Goal: Task Accomplishment & Management: Manage account settings

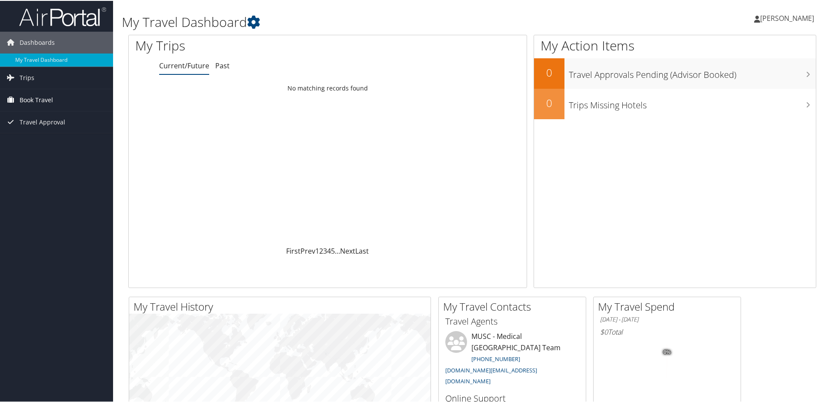
click at [40, 98] on span "Book Travel" at bounding box center [36, 99] width 33 height 22
click at [52, 155] on span "Travel Approval" at bounding box center [43, 161] width 46 height 22
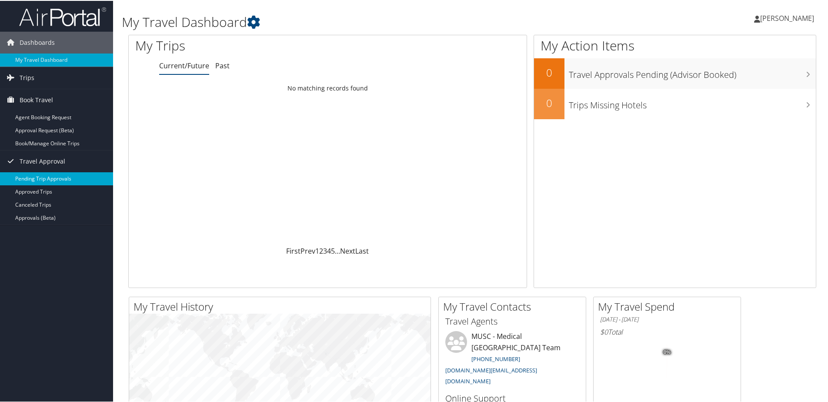
click at [56, 178] on link "Pending Trip Approvals" at bounding box center [56, 177] width 113 height 13
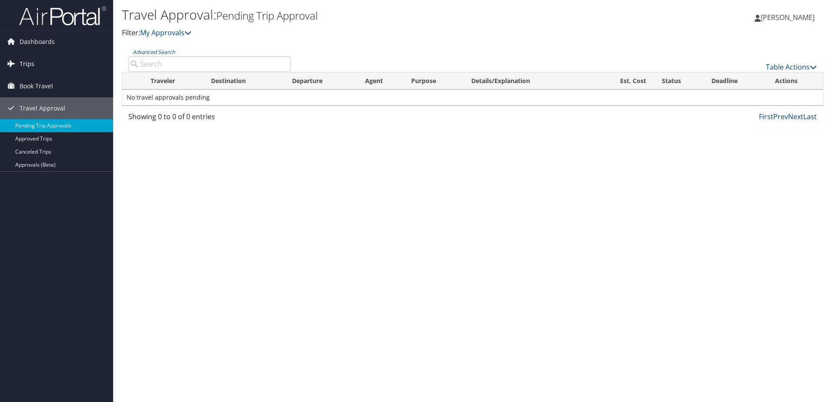
click at [23, 60] on span "Trips" at bounding box center [27, 64] width 15 height 22
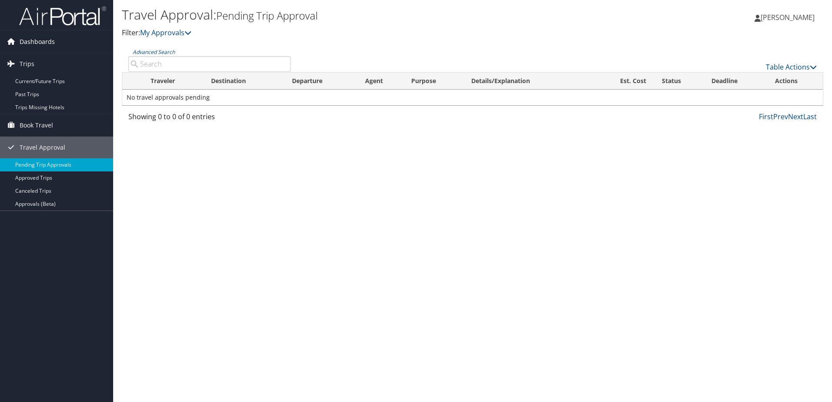
click at [30, 43] on span "Dashboards" at bounding box center [37, 42] width 35 height 22
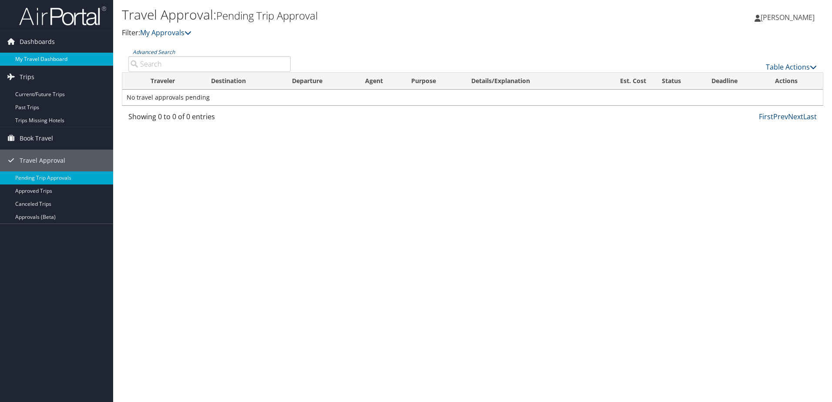
click at [41, 60] on link "My Travel Dashboard" at bounding box center [56, 59] width 113 height 13
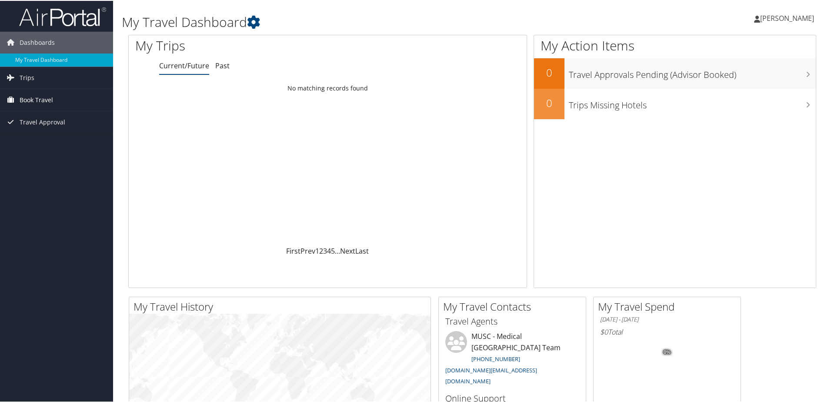
click at [35, 96] on span "Book Travel" at bounding box center [36, 99] width 33 height 22
click at [80, 141] on link "Book/Manage Online Trips" at bounding box center [56, 142] width 113 height 13
click at [775, 15] on span "[PERSON_NAME]" at bounding box center [787, 18] width 54 height 10
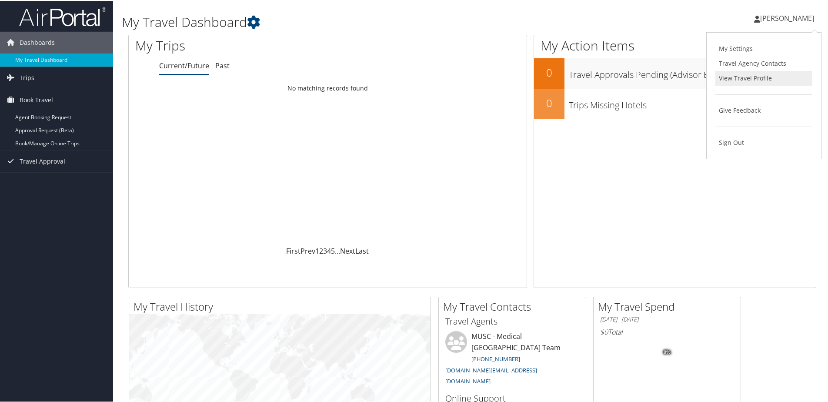
click at [752, 72] on link "View Travel Profile" at bounding box center [763, 77] width 97 height 15
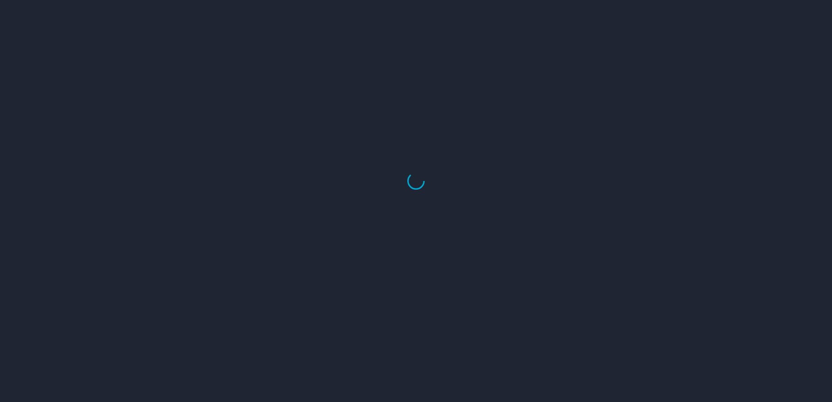
select select "US"
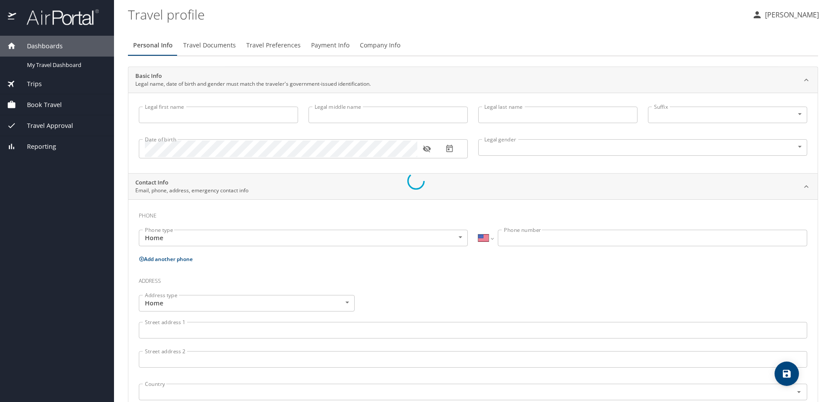
type input "Matthew"
type input "Prush"
type input "Male"
select select "US"
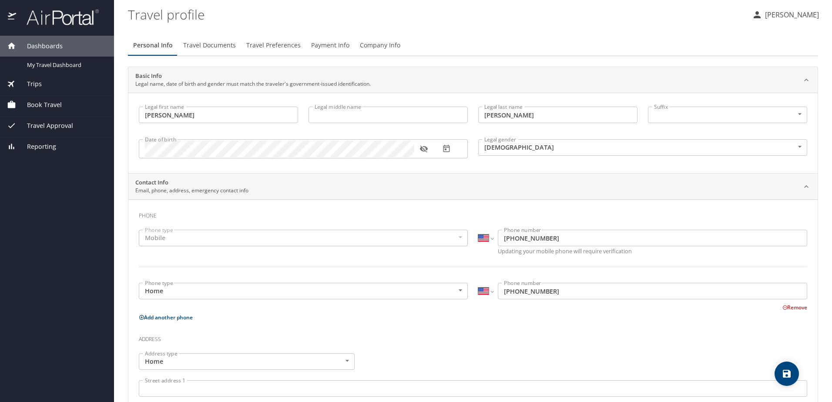
click at [304, 241] on div "Mobile" at bounding box center [303, 238] width 329 height 17
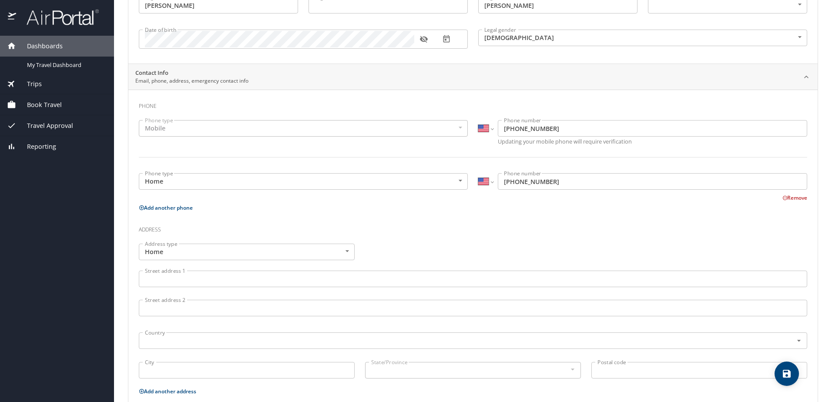
scroll to position [130, 0]
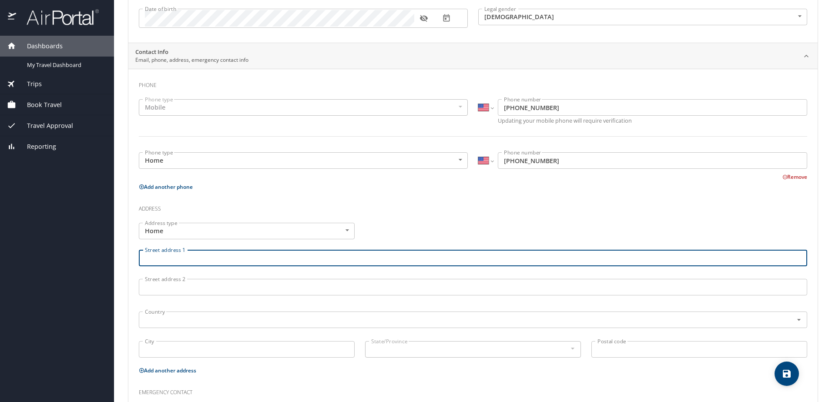
click at [253, 251] on input "Street address 1" at bounding box center [473, 258] width 668 height 17
type input "10344 Addison Shore Way"
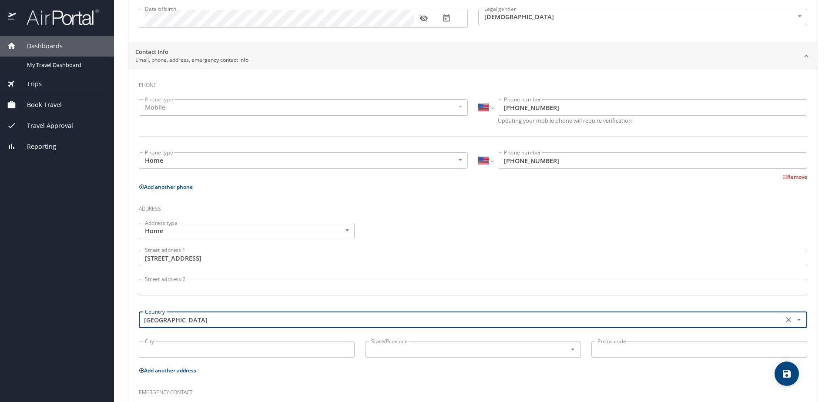
type input "United States of America"
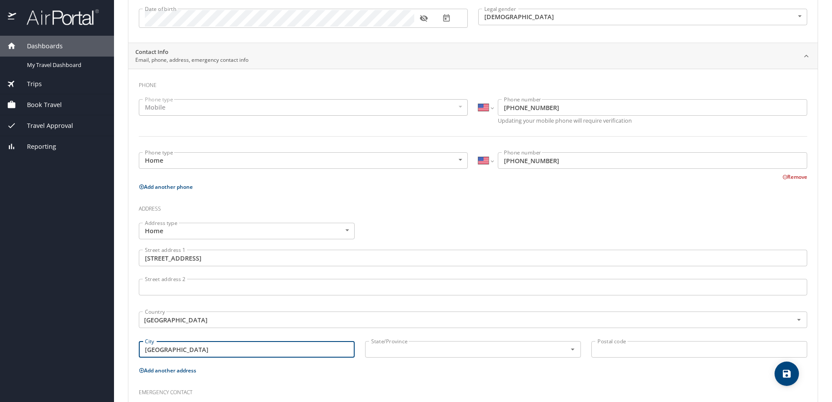
type input "Oxford"
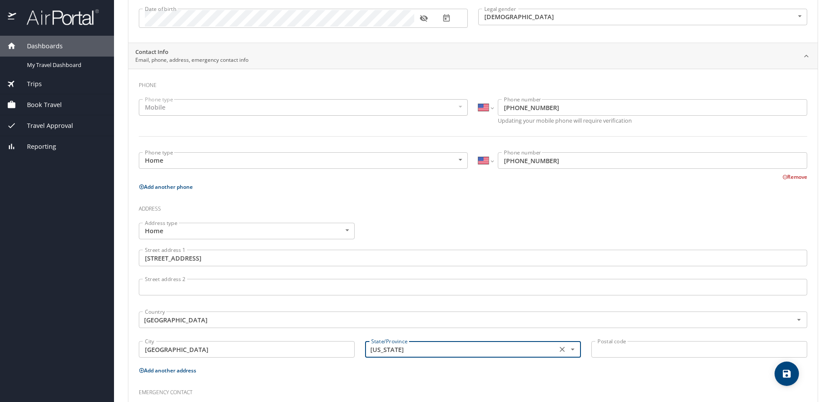
type input "Florida"
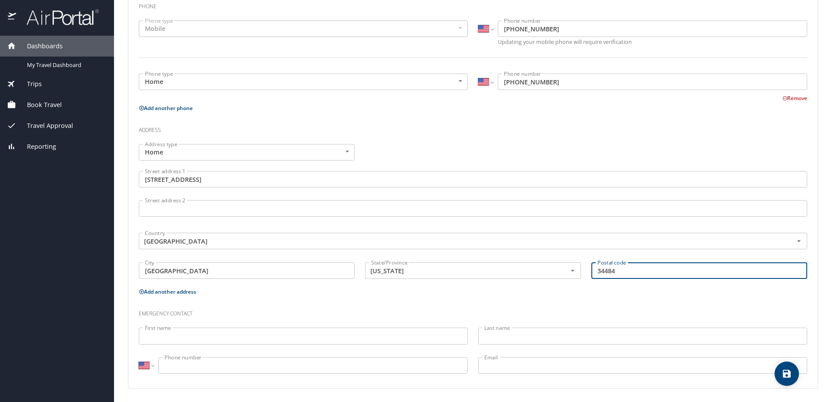
scroll to position [210, 0]
type input "34484"
click at [239, 332] on input "First name" at bounding box center [303, 335] width 329 height 17
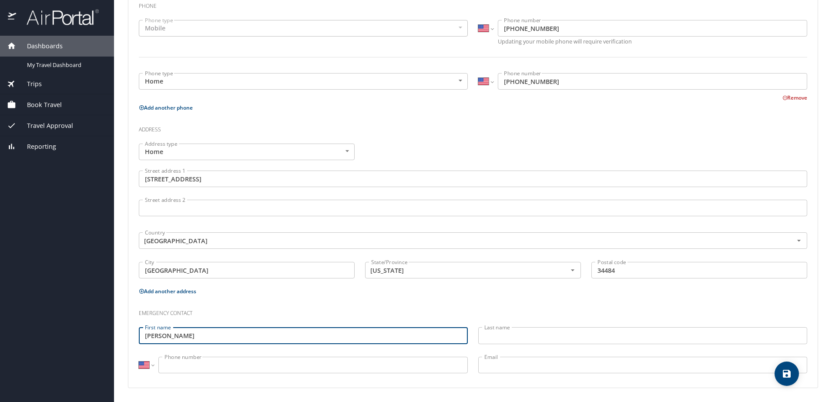
type input "Jessica"
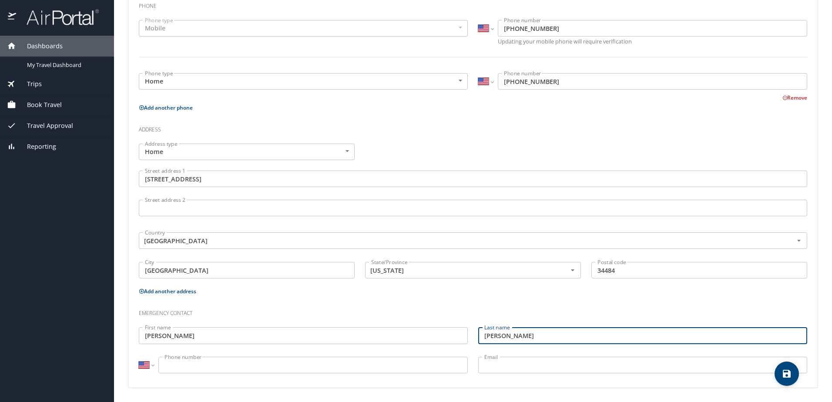
type input "Prush"
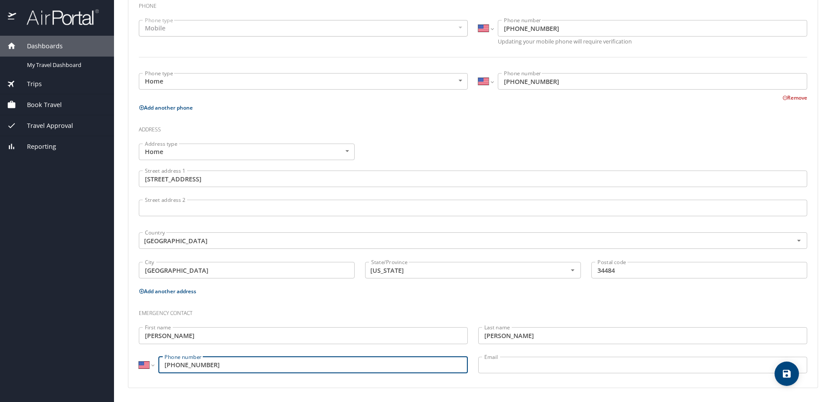
type input "(248) 640-0497"
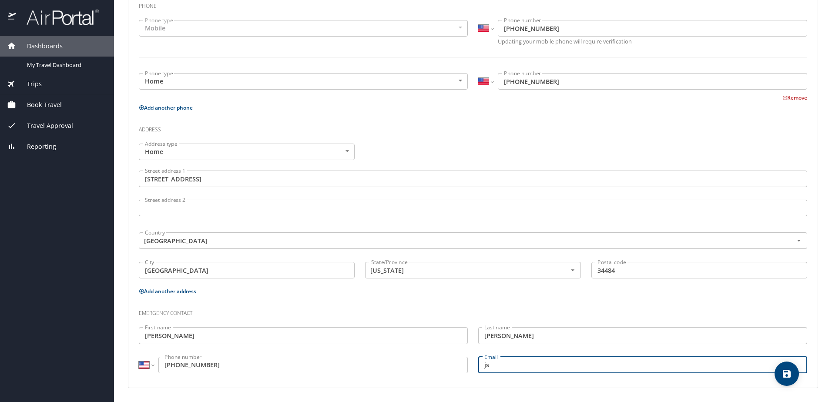
type input "j"
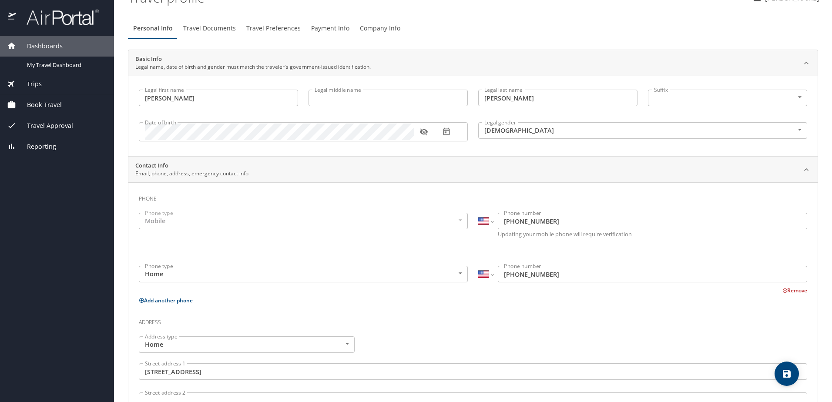
scroll to position [0, 0]
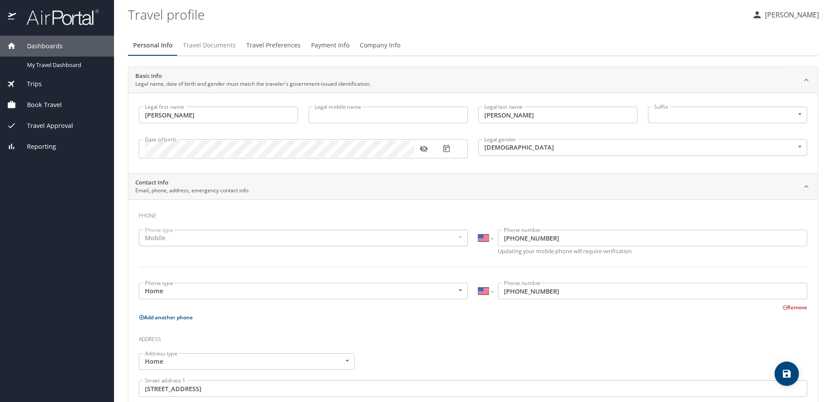
click at [204, 44] on span "Travel Documents" at bounding box center [209, 45] width 53 height 11
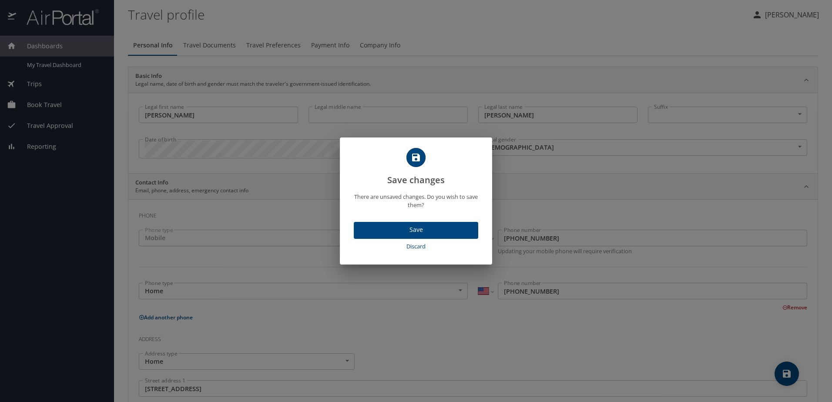
click at [422, 230] on span "Save" at bounding box center [416, 229] width 110 height 11
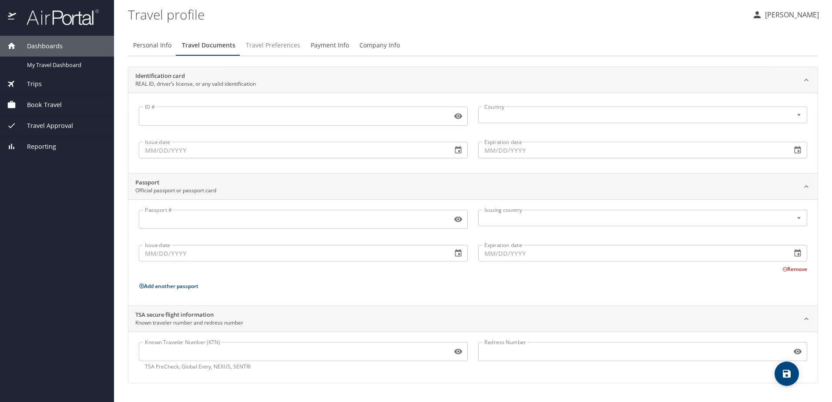
click at [269, 45] on span "Travel Preferences" at bounding box center [273, 45] width 54 height 11
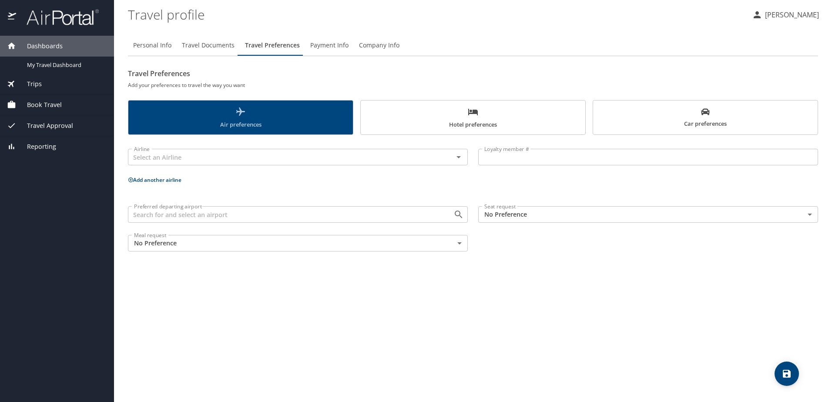
click at [264, 117] on span "Air preferences" at bounding box center [241, 118] width 214 height 23
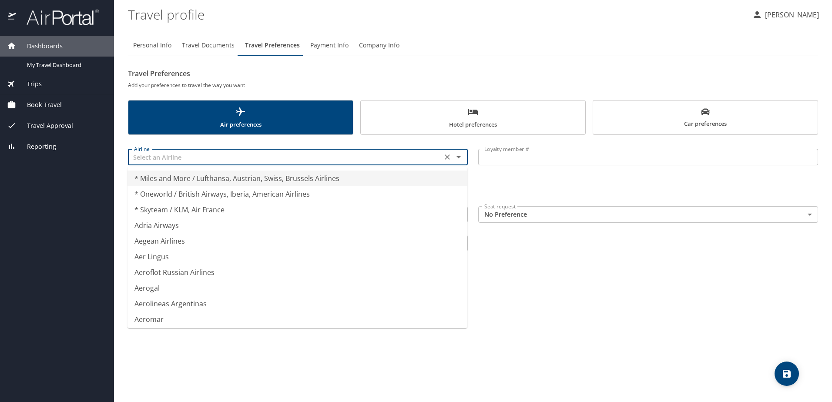
click at [249, 152] on input "text" at bounding box center [284, 156] width 309 height 11
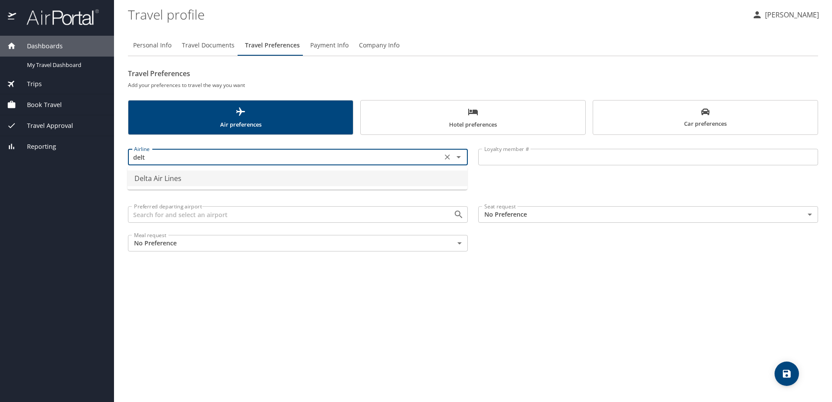
click at [230, 183] on li "Delta Air Lines" at bounding box center [297, 179] width 340 height 16
type input "Delta Air Lines"
click at [506, 155] on input "Loyalty member #" at bounding box center [648, 157] width 340 height 17
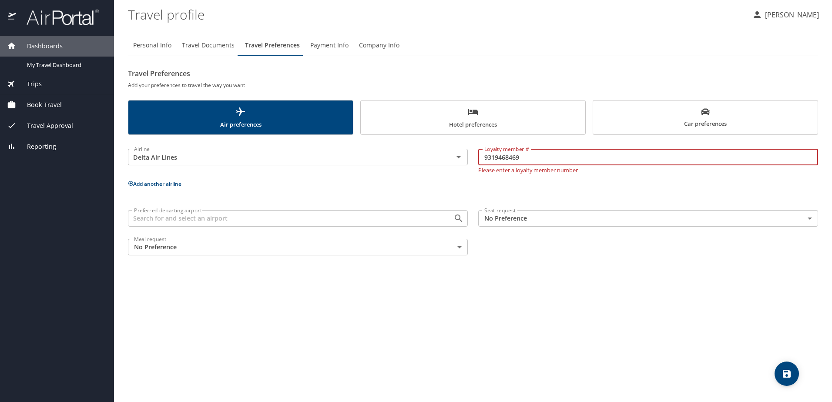
type input "9319468469"
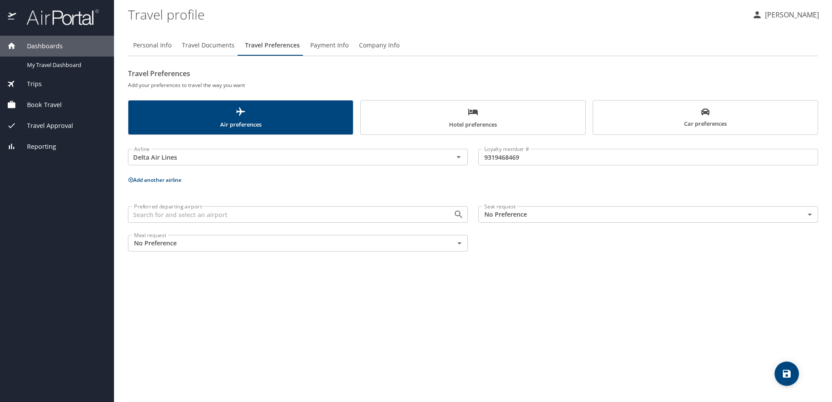
click at [519, 297] on div "Personal Info Travel Documents Travel Preferences Payment Info Company Info Tra…" at bounding box center [473, 215] width 690 height 374
click at [358, 224] on div "Preferred departing airport Preferred departing airport" at bounding box center [298, 214] width 340 height 22
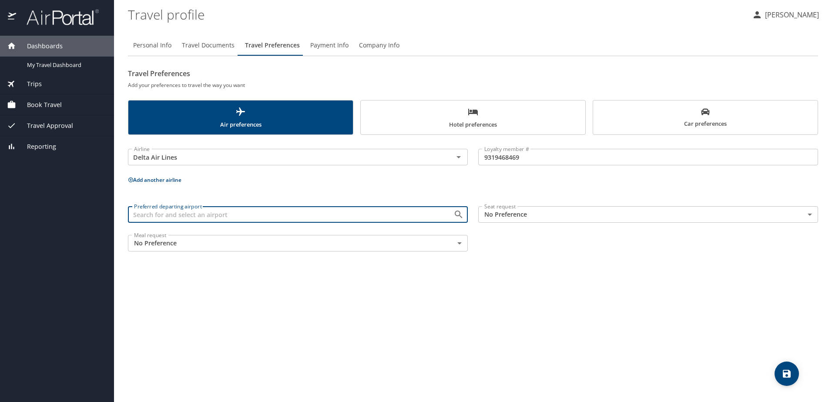
click at [357, 211] on input "Preferred departing airport" at bounding box center [284, 214] width 309 height 11
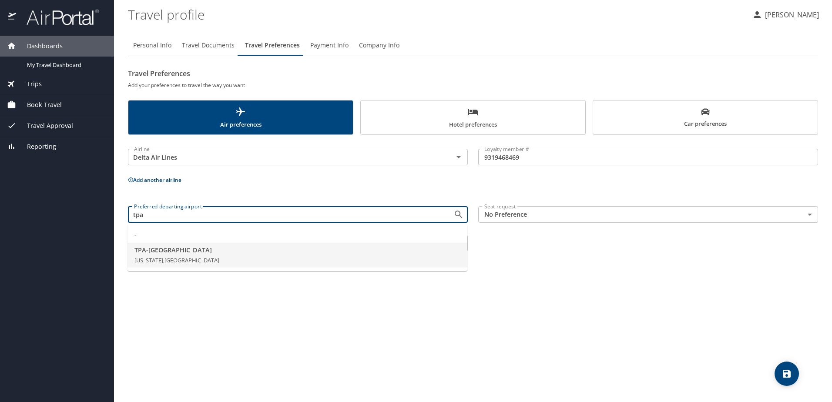
click at [230, 256] on li "TPA - Tampa Florida, United States of America" at bounding box center [297, 255] width 340 height 25
type input "TPA - Tampa"
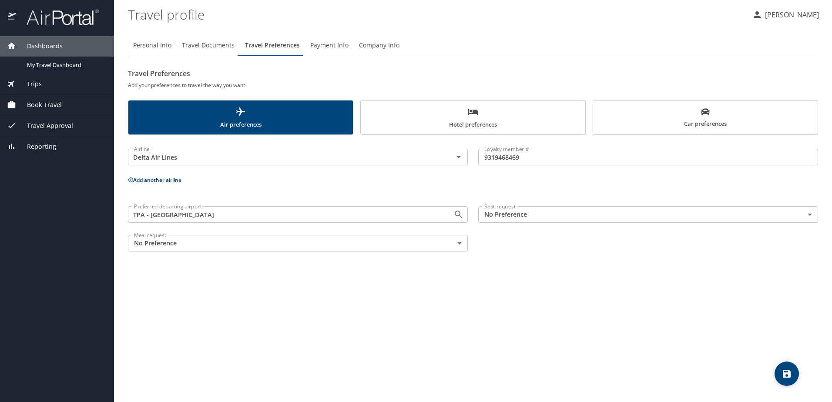
click at [639, 213] on body "Dashboards My Travel Dashboard Trips Current / Future Trips Past Trips Trips Mi…" at bounding box center [416, 201] width 832 height 402
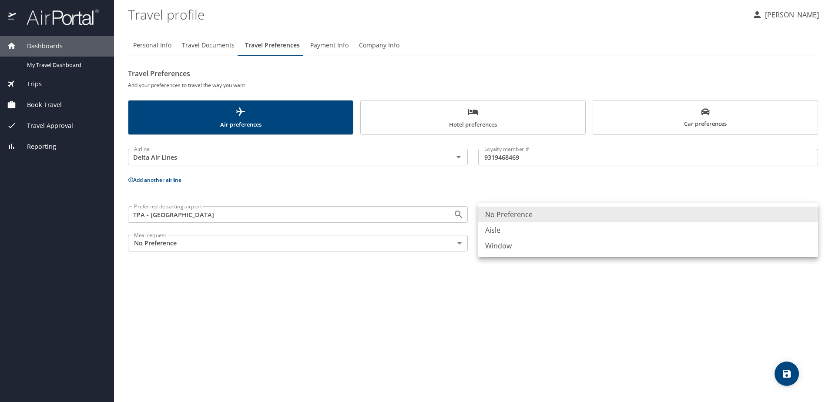
click at [625, 250] on li "Window" at bounding box center [648, 246] width 340 height 16
type input "Window"
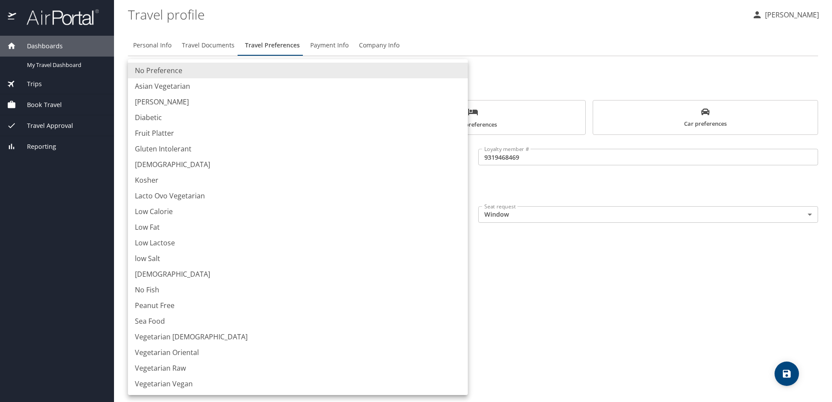
click at [335, 241] on body "Dashboards My Travel Dashboard Trips Current / Future Trips Past Trips Trips Mi…" at bounding box center [416, 201] width 832 height 402
click at [265, 73] on li "No Preference" at bounding box center [298, 71] width 340 height 16
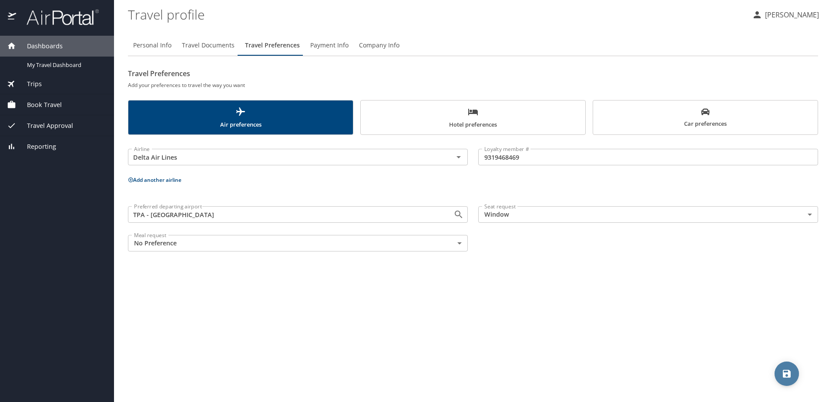
click at [789, 374] on icon "save" at bounding box center [786, 374] width 8 height 8
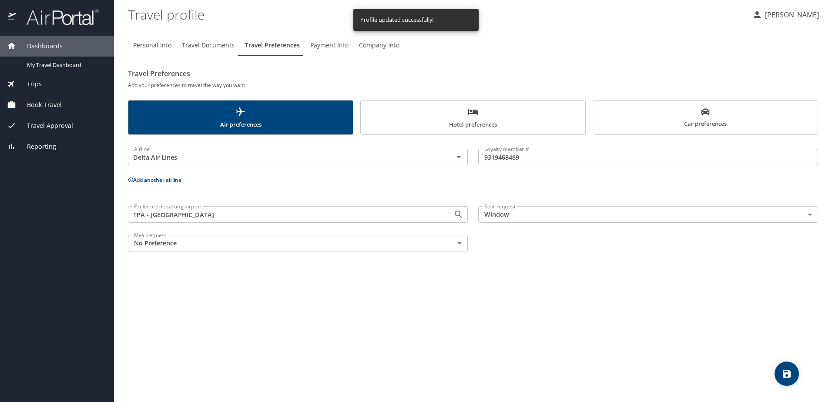
click at [453, 108] on span "Hotel preferences" at bounding box center [473, 118] width 214 height 23
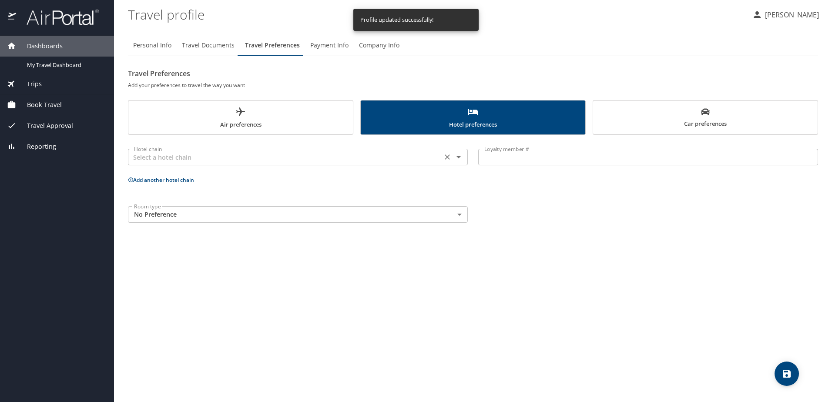
click at [269, 163] on input "text" at bounding box center [284, 156] width 309 height 11
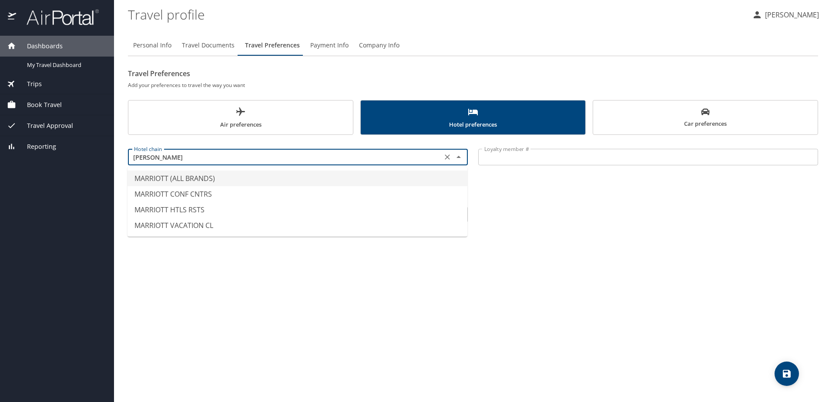
click at [205, 176] on li "MARRIOTT (ALL BRANDS)" at bounding box center [297, 179] width 340 height 16
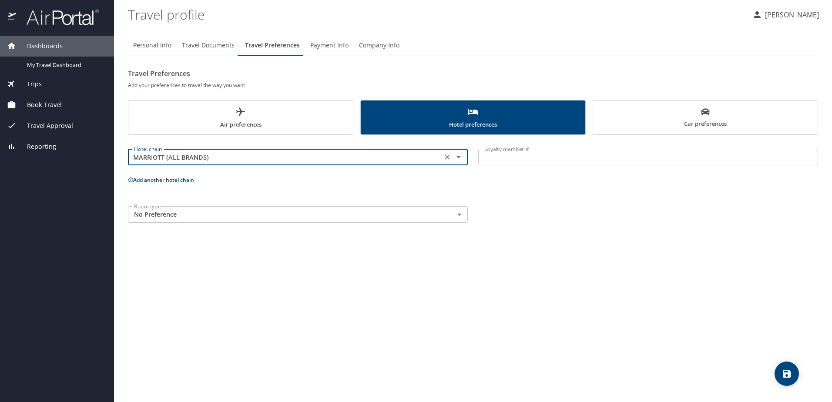
type input "MARRIOTT (ALL BRANDS)"
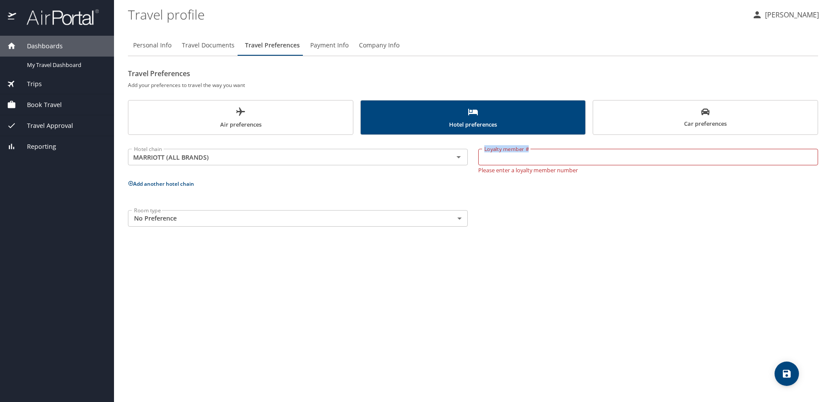
click at [542, 150] on div "Loyalty member # Loyalty member # Please enter a loyalty member number" at bounding box center [648, 159] width 350 height 38
click at [539, 156] on input "Loyalty member #" at bounding box center [648, 157] width 340 height 17
type input "837781075"
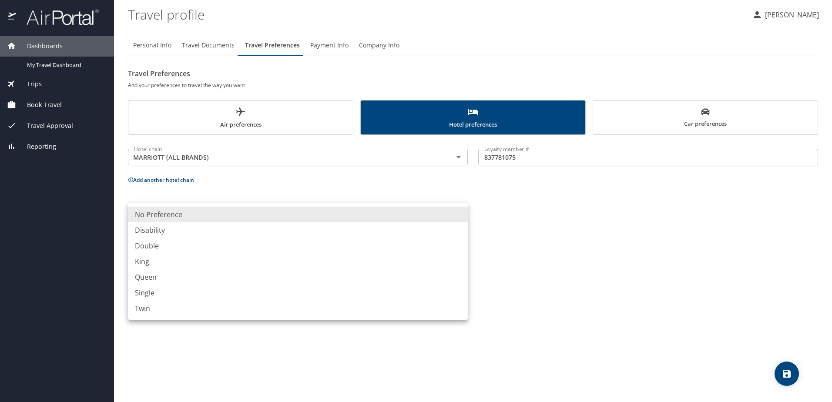
click at [275, 221] on body "Dashboards My Travel Dashboard Trips Current / Future Trips Past Trips Trips Mi…" at bounding box center [416, 201] width 832 height 402
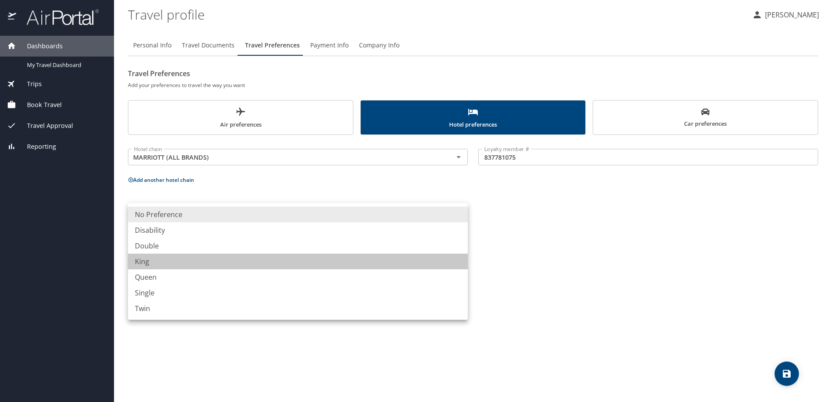
click at [223, 261] on li "King" at bounding box center [298, 262] width 340 height 16
type input "King"
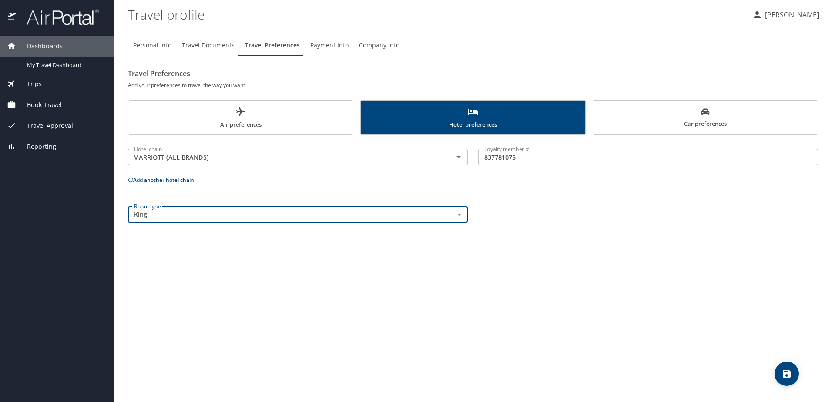
click at [647, 211] on div "Room type King King Room type" at bounding box center [473, 214] width 700 height 27
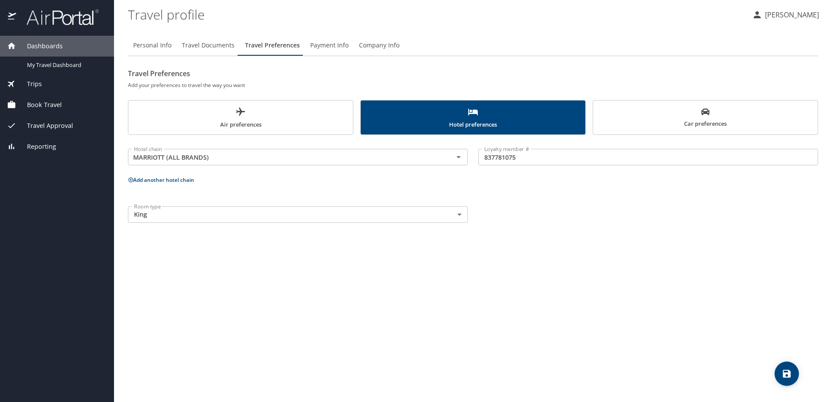
click at [701, 107] on button "Car preferences" at bounding box center [704, 117] width 225 height 35
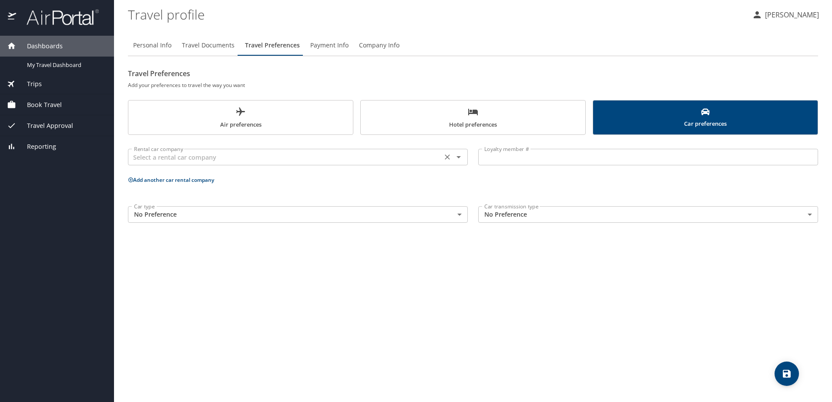
click at [340, 150] on div "Rental car company" at bounding box center [298, 157] width 340 height 17
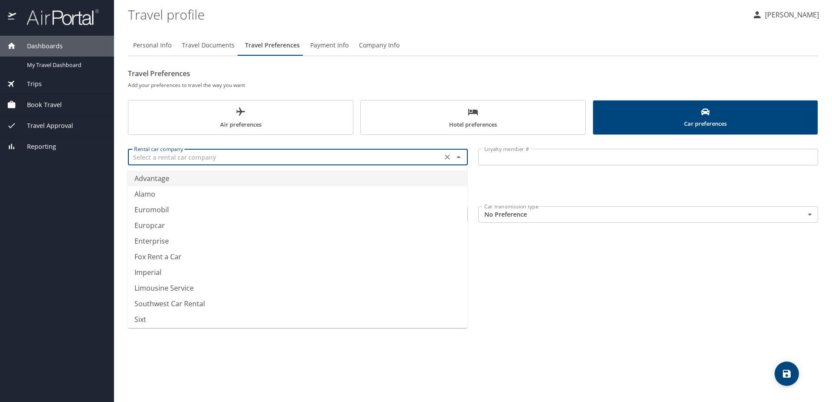
click at [337, 156] on input "text" at bounding box center [284, 156] width 309 height 11
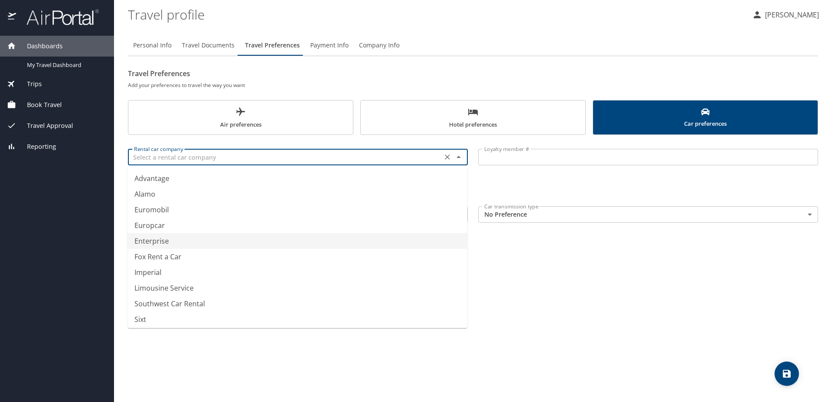
type input "Enterprise"
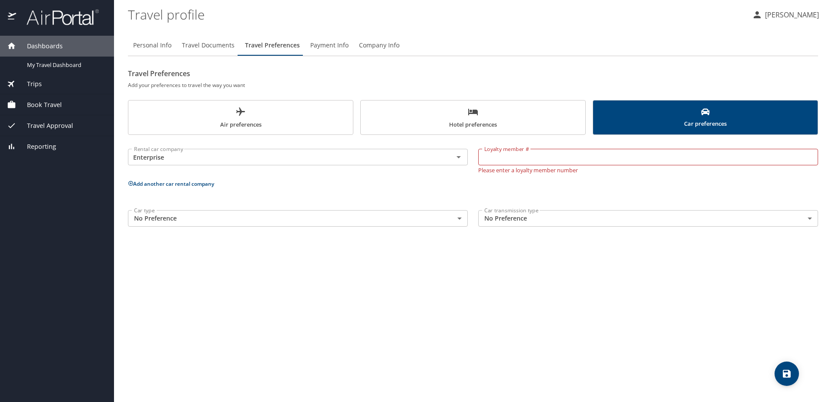
click at [556, 298] on div "Personal Info Travel Documents Travel Preferences Payment Info Company Info Tra…" at bounding box center [473, 215] width 690 height 374
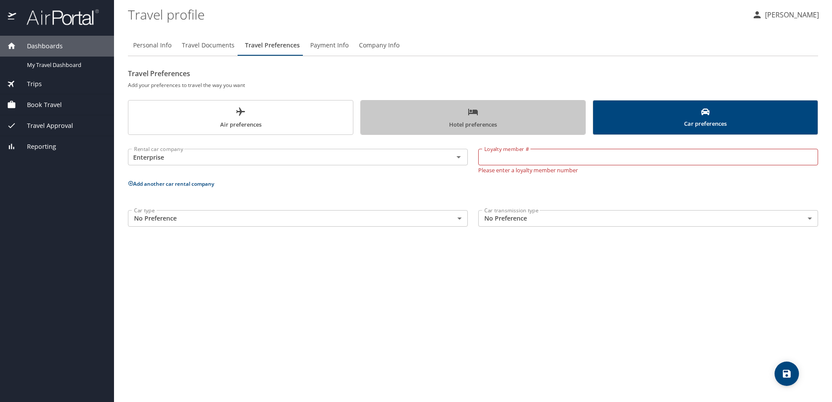
click at [448, 123] on span "Hotel preferences" at bounding box center [473, 118] width 214 height 23
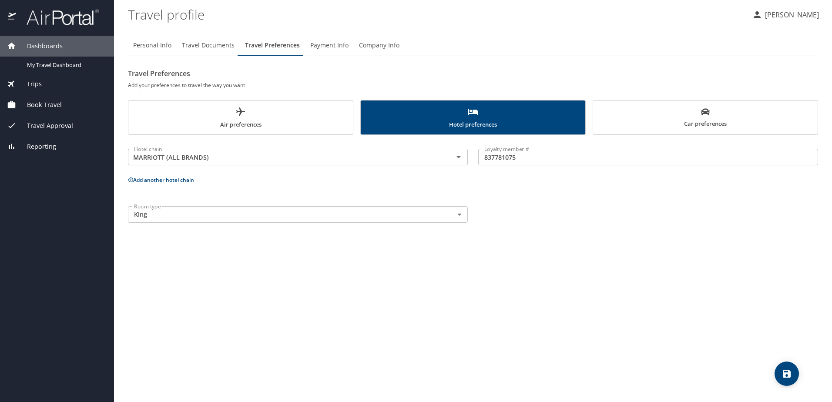
click at [789, 370] on icon "save" at bounding box center [786, 373] width 10 height 10
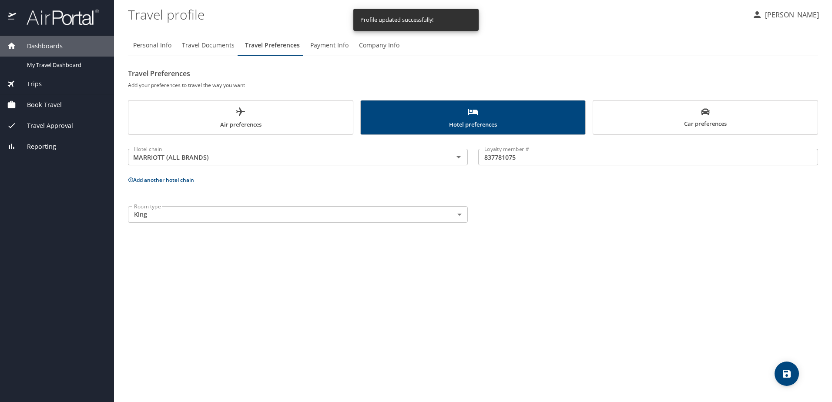
click at [341, 40] on span "Payment Info" at bounding box center [329, 45] width 38 height 11
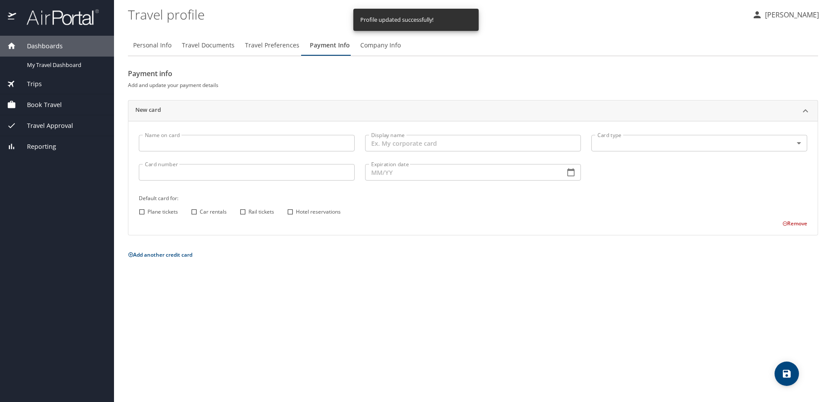
click at [376, 43] on span "Company Info" at bounding box center [380, 45] width 40 height 11
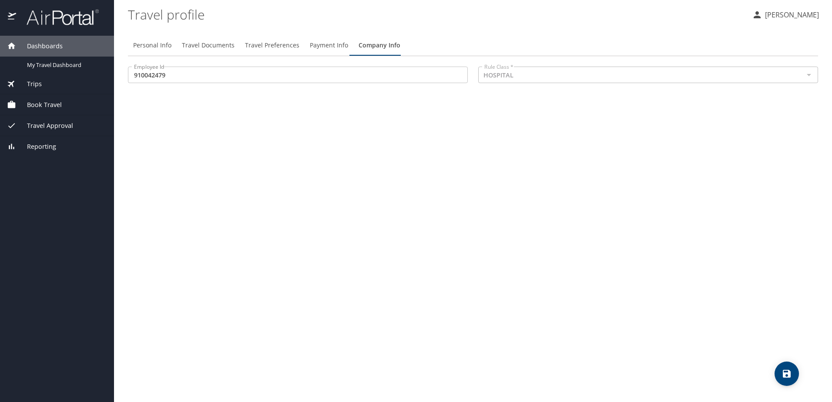
click at [310, 47] on span "Payment Info" at bounding box center [329, 45] width 38 height 11
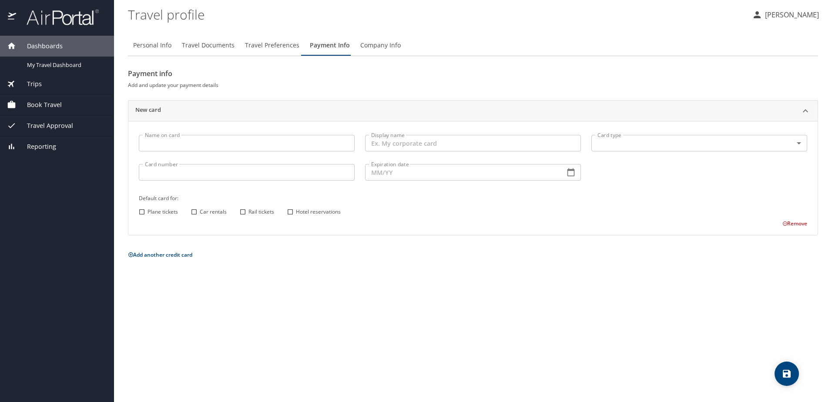
click at [39, 103] on span "Book Travel" at bounding box center [39, 105] width 46 height 10
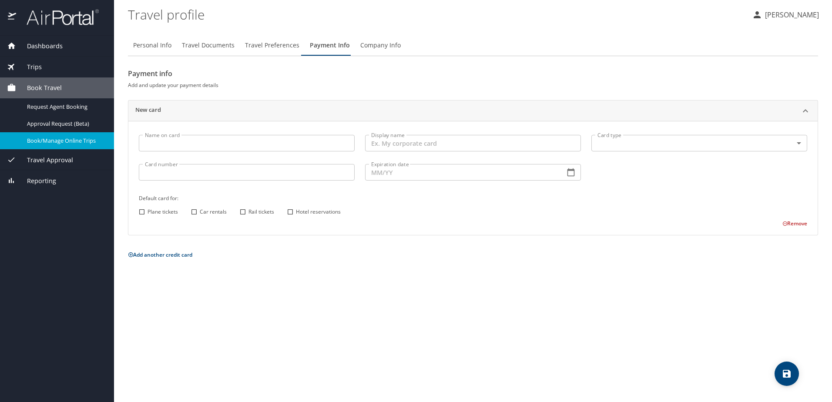
click at [55, 138] on span "Book/Manage Online Trips" at bounding box center [65, 141] width 77 height 8
